Goal: Task Accomplishment & Management: Use online tool/utility

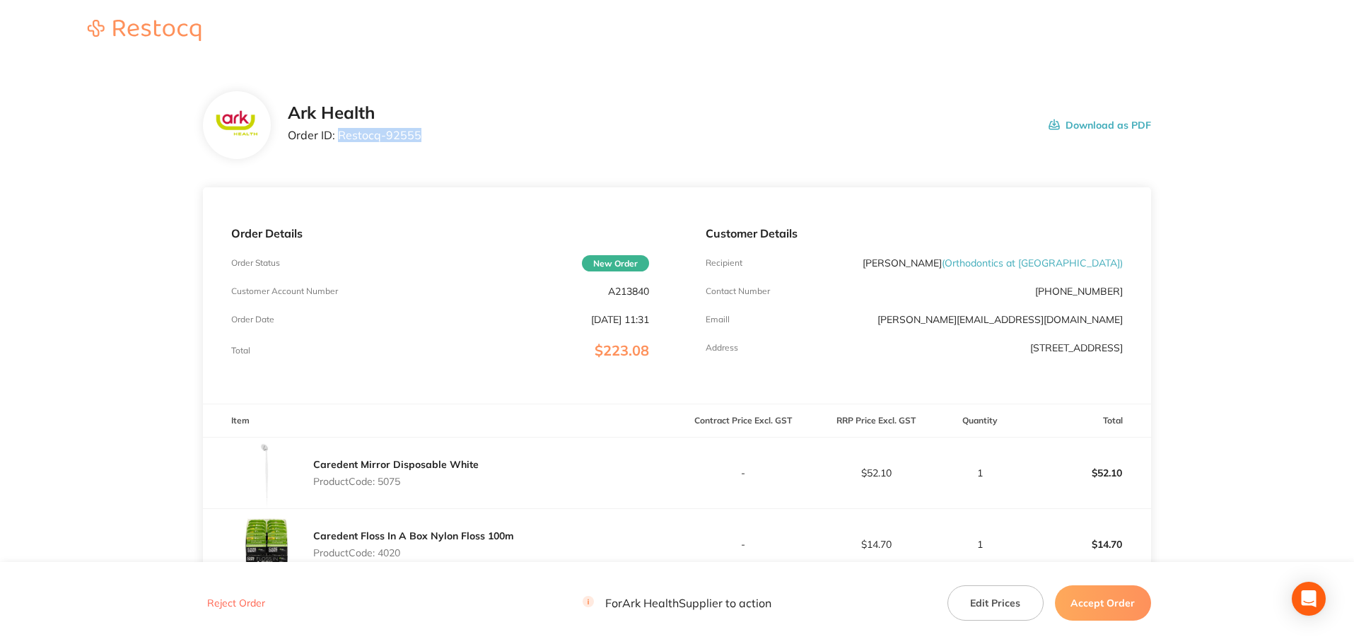
drag, startPoint x: 421, startPoint y: 135, endPoint x: 340, endPoint y: 139, distance: 80.7
click at [340, 139] on div "Ark Health Order ID: Restocq- 92555 Download as PDF" at bounding box center [719, 125] width 863 height 44
copy p "Restocq- 92555"
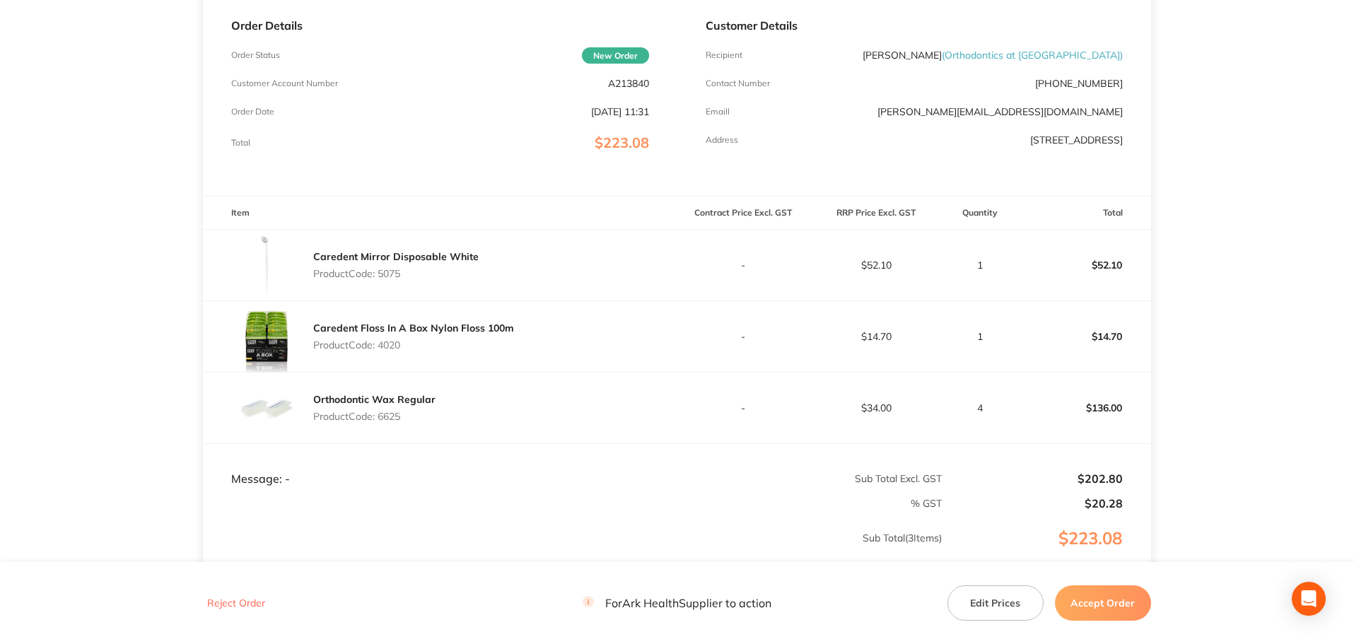
scroll to position [283, 0]
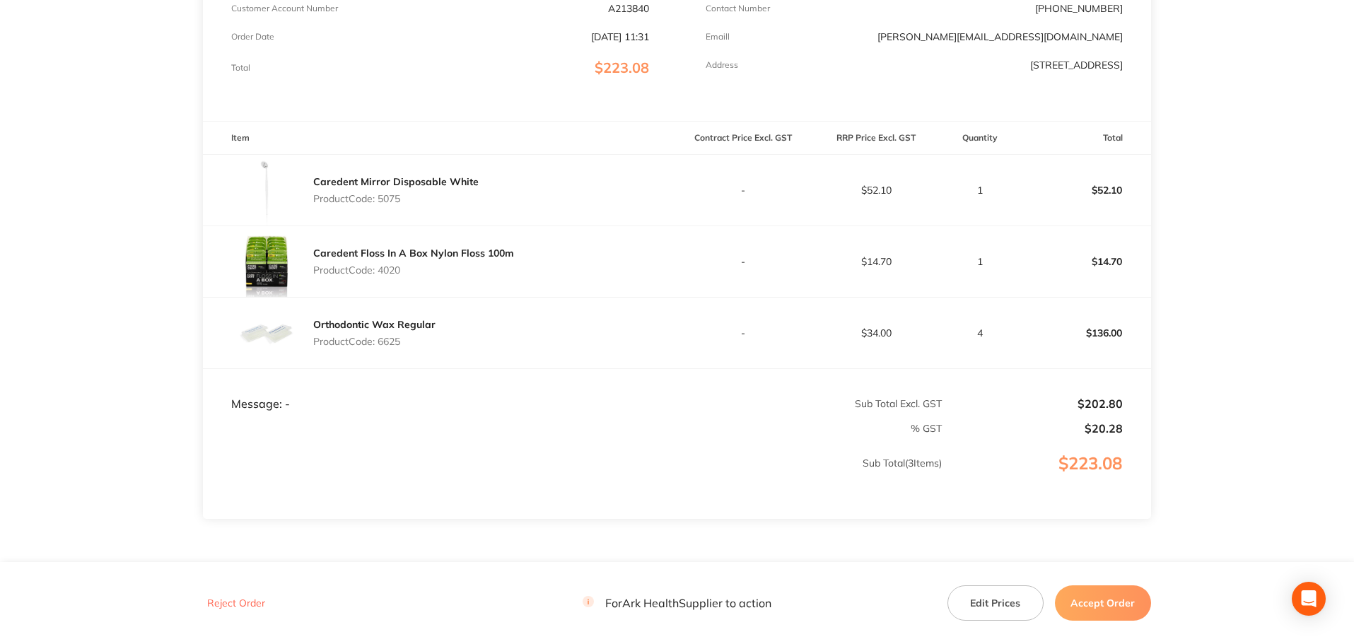
click at [1101, 604] on button "Accept Order" at bounding box center [1103, 602] width 96 height 35
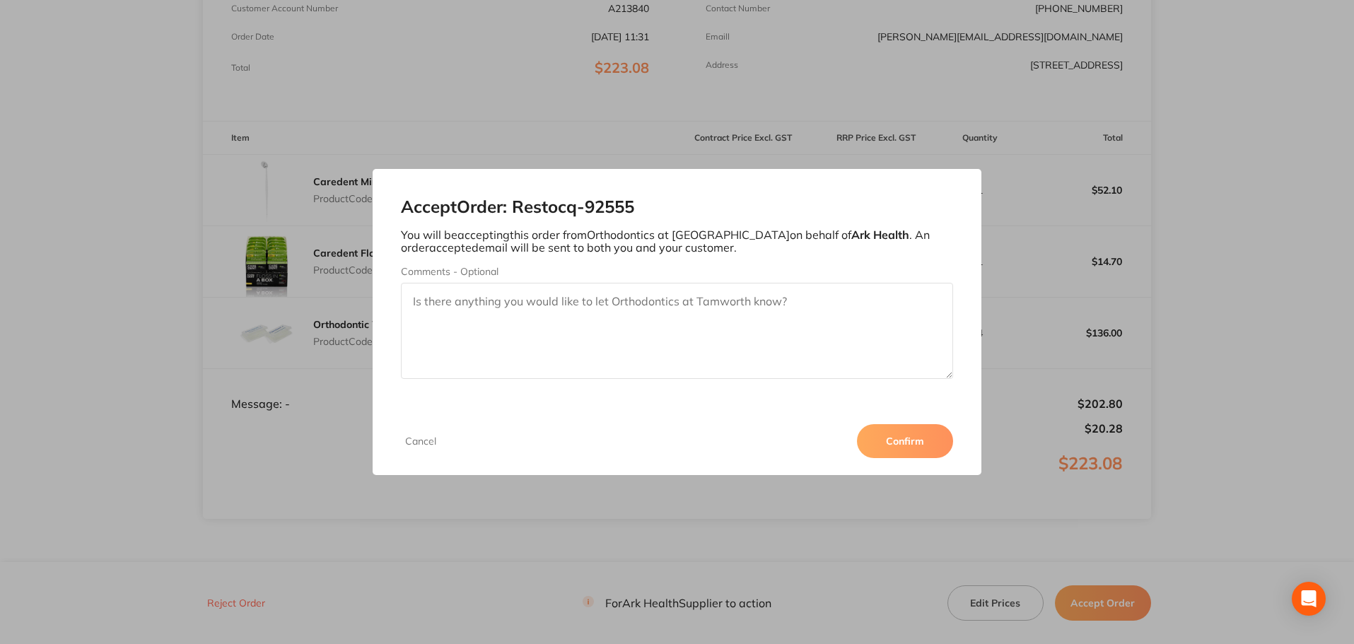
click at [481, 303] on textarea "Comments - Optional" at bounding box center [677, 331] width 553 height 96
paste textarea "4020"
click at [476, 309] on textarea "4020" at bounding box center [677, 331] width 553 height 96
paste textarea "Caredent Floss In A Box Nylon Floss 100m"
type textarea "4020 Caredent Floss In A Box Nylon Floss 100m"
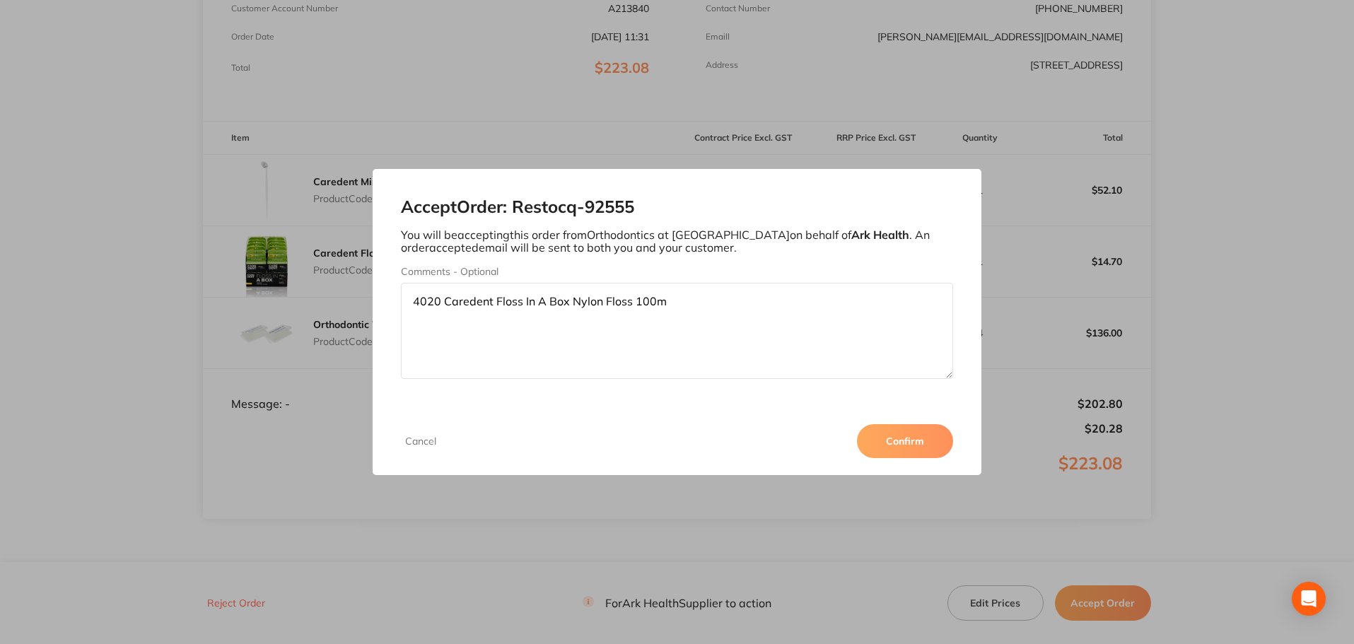
click at [909, 437] on button "Confirm" at bounding box center [905, 441] width 96 height 34
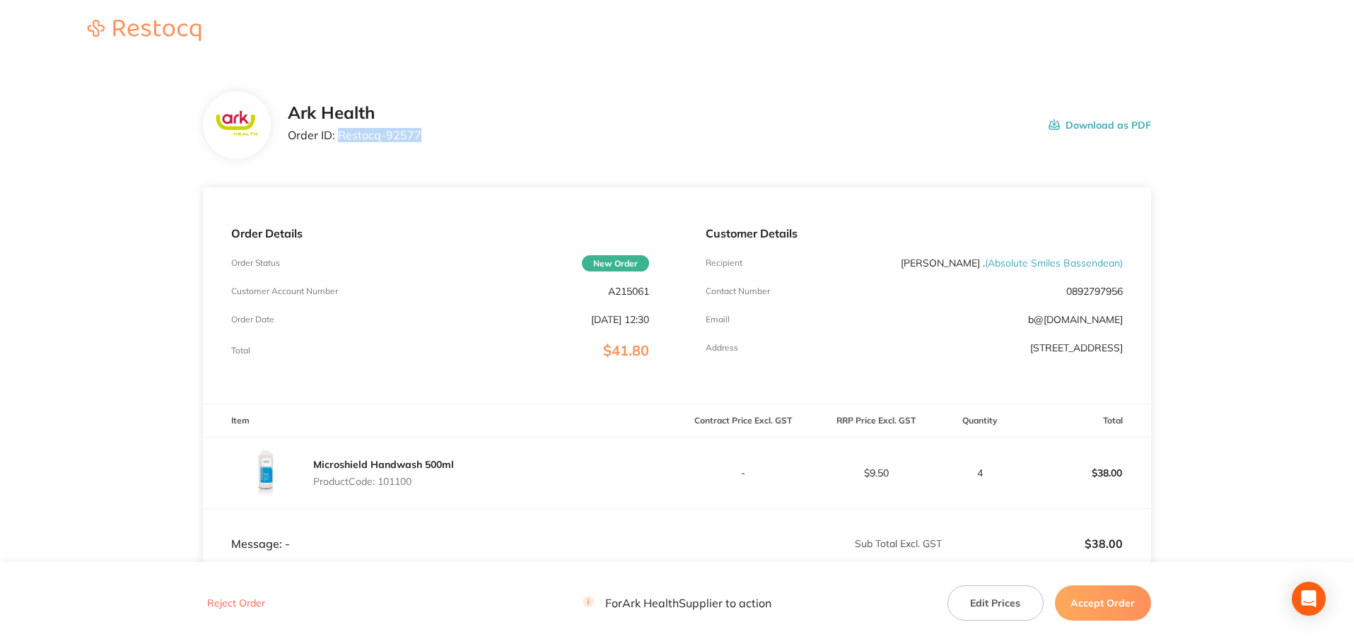
drag, startPoint x: 432, startPoint y: 133, endPoint x: 339, endPoint y: 137, distance: 93.4
click at [339, 137] on div "Ark Health Order ID: Restocq- 92577 Download as PDF" at bounding box center [719, 125] width 863 height 44
copy p "Restocq- 92577"
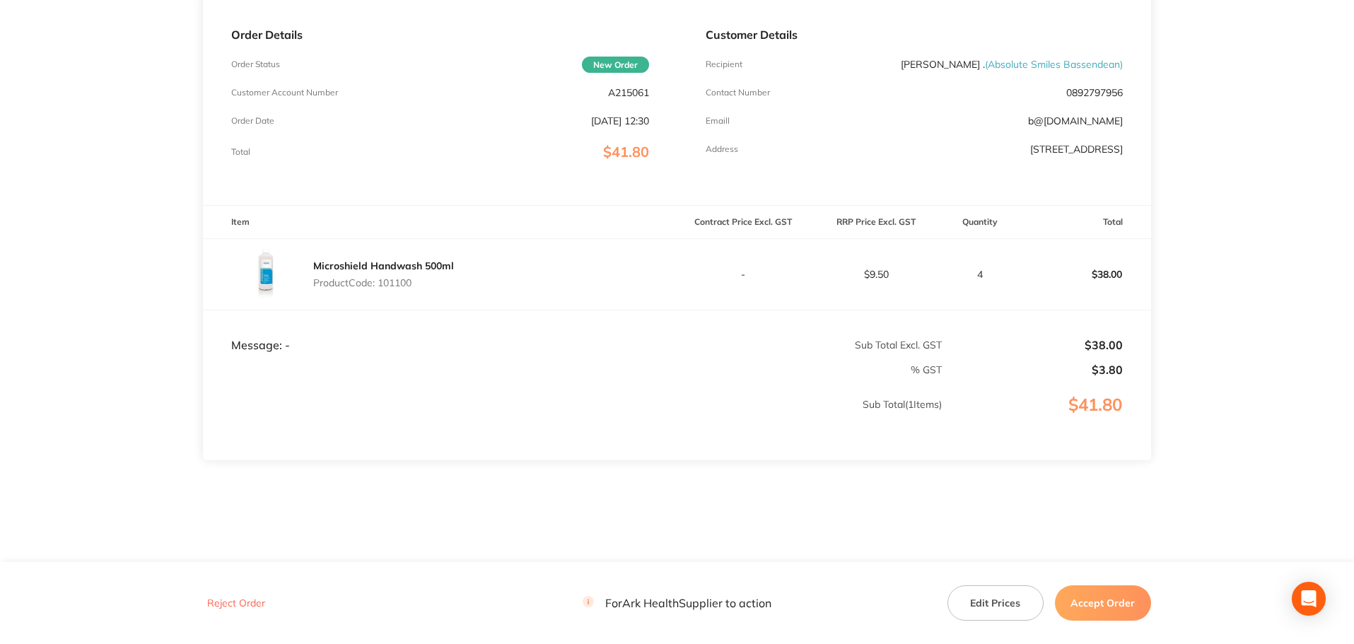
scroll to position [210, 0]
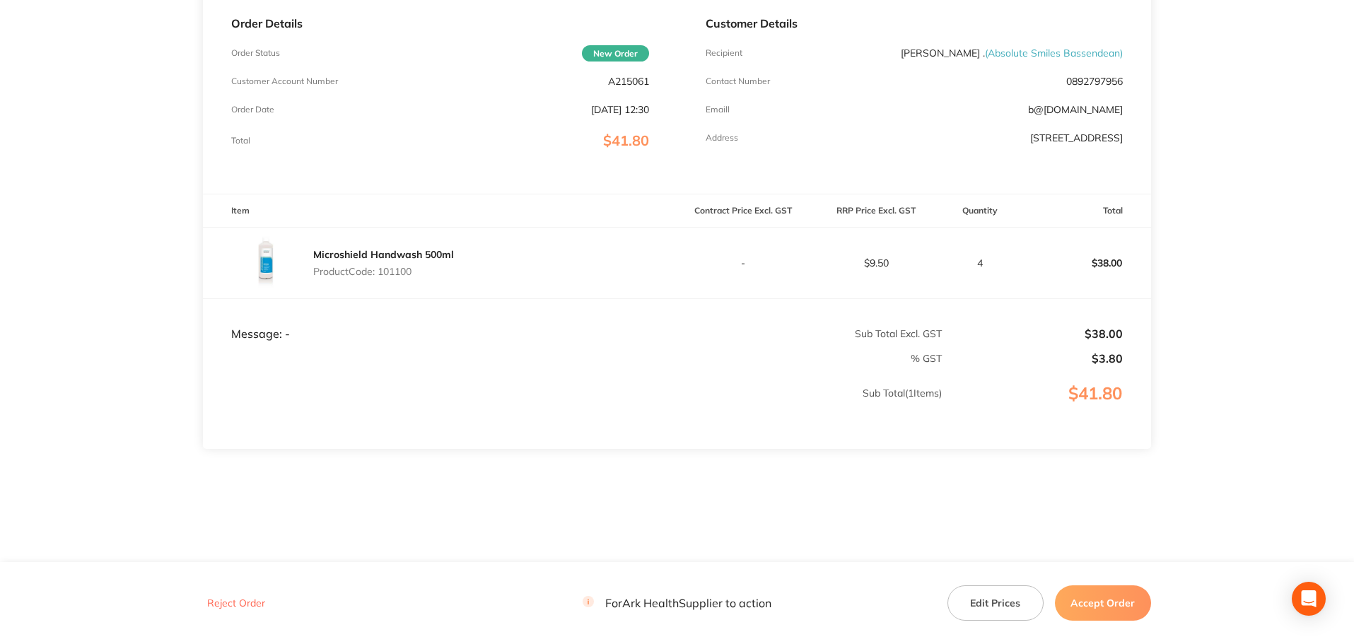
click at [1100, 597] on button "Accept Order" at bounding box center [1103, 602] width 96 height 35
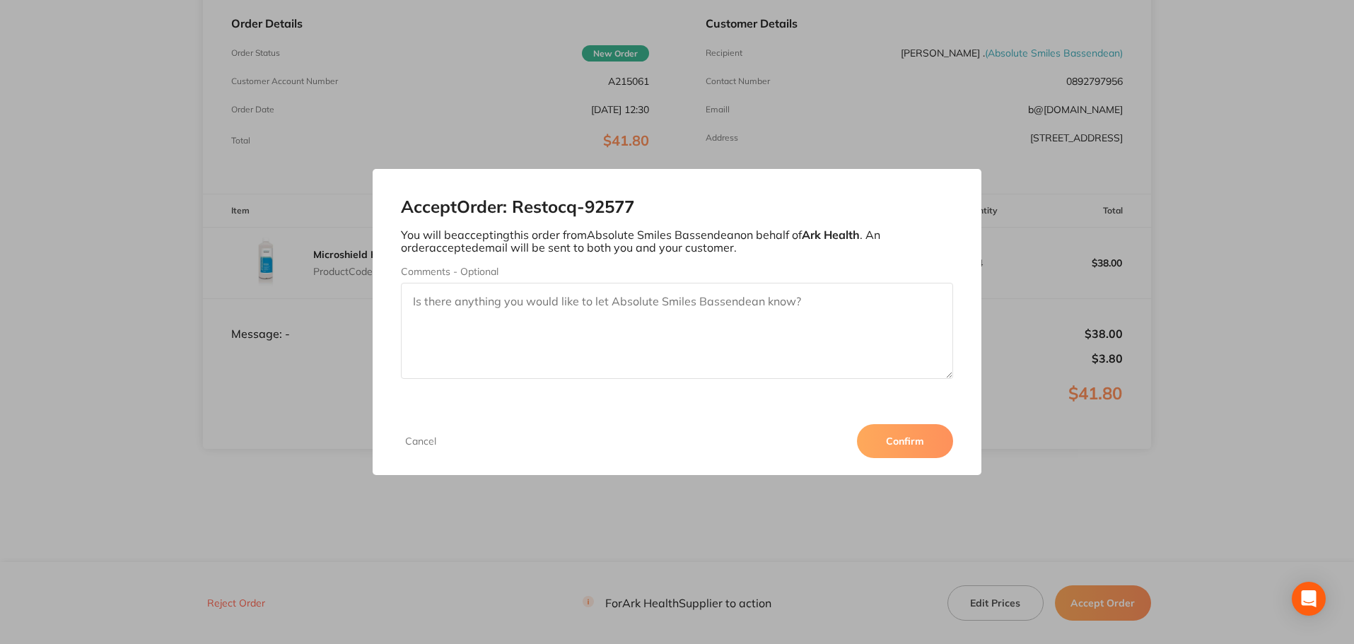
click at [891, 436] on button "Confirm" at bounding box center [905, 441] width 96 height 34
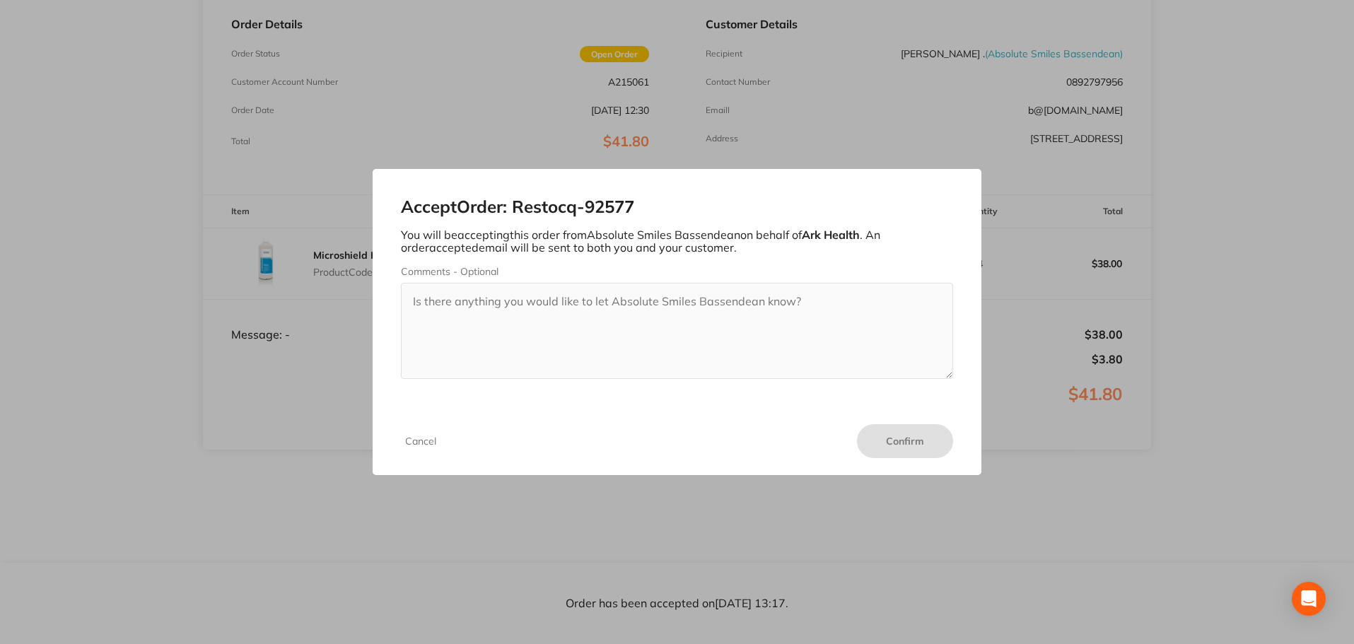
scroll to position [209, 0]
